Goal: Navigation & Orientation: Find specific page/section

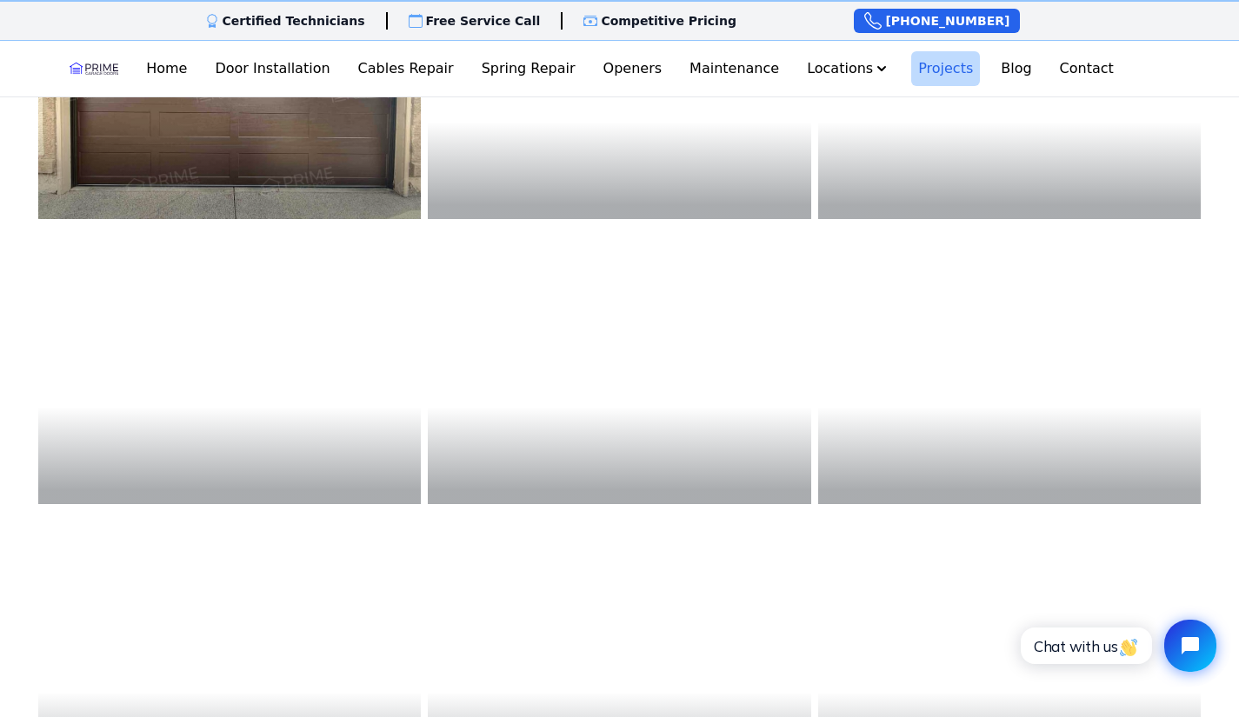
scroll to position [1688, 0]
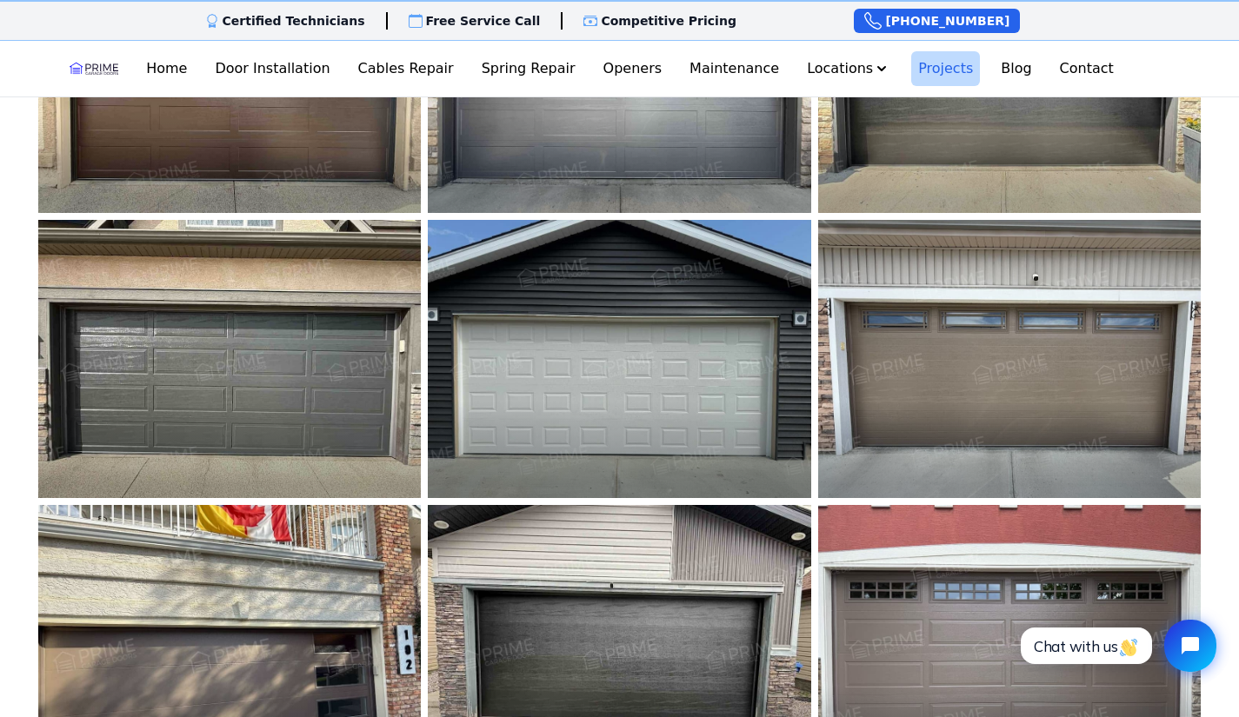
click at [160, 516] on img at bounding box center [229, 644] width 421 height 306
